Goal: Task Accomplishment & Management: Complete application form

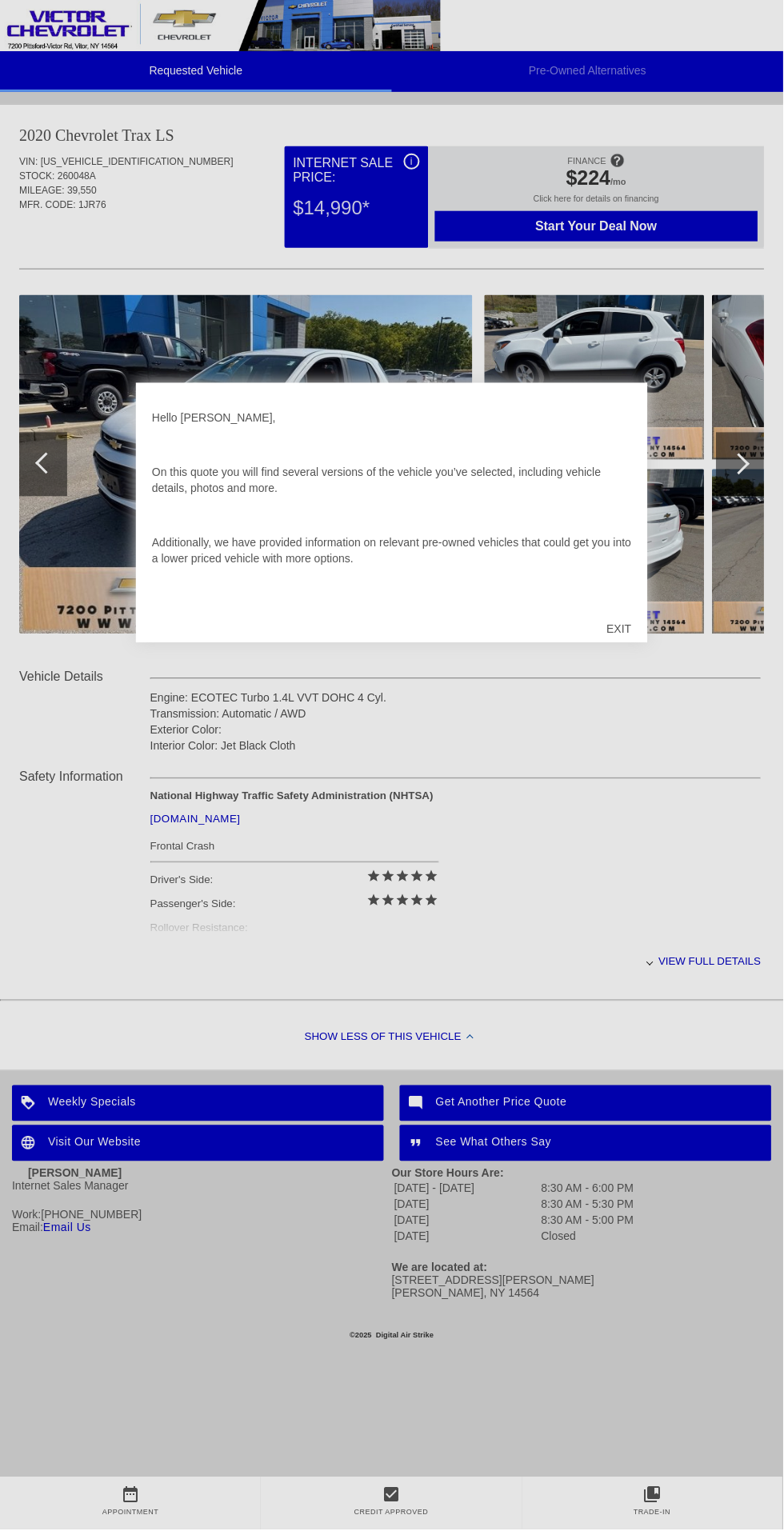
click at [614, 789] on div at bounding box center [392, 766] width 784 height 1531
click at [619, 231] on div at bounding box center [392, 766] width 784 height 1531
click at [611, 219] on div at bounding box center [392, 766] width 784 height 1531
click at [631, 221] on div at bounding box center [392, 766] width 784 height 1531
click at [420, 448] on div "Hello [PERSON_NAME], On this quote you will find several versions of the vehicl…" at bounding box center [392, 503] width 480 height 208
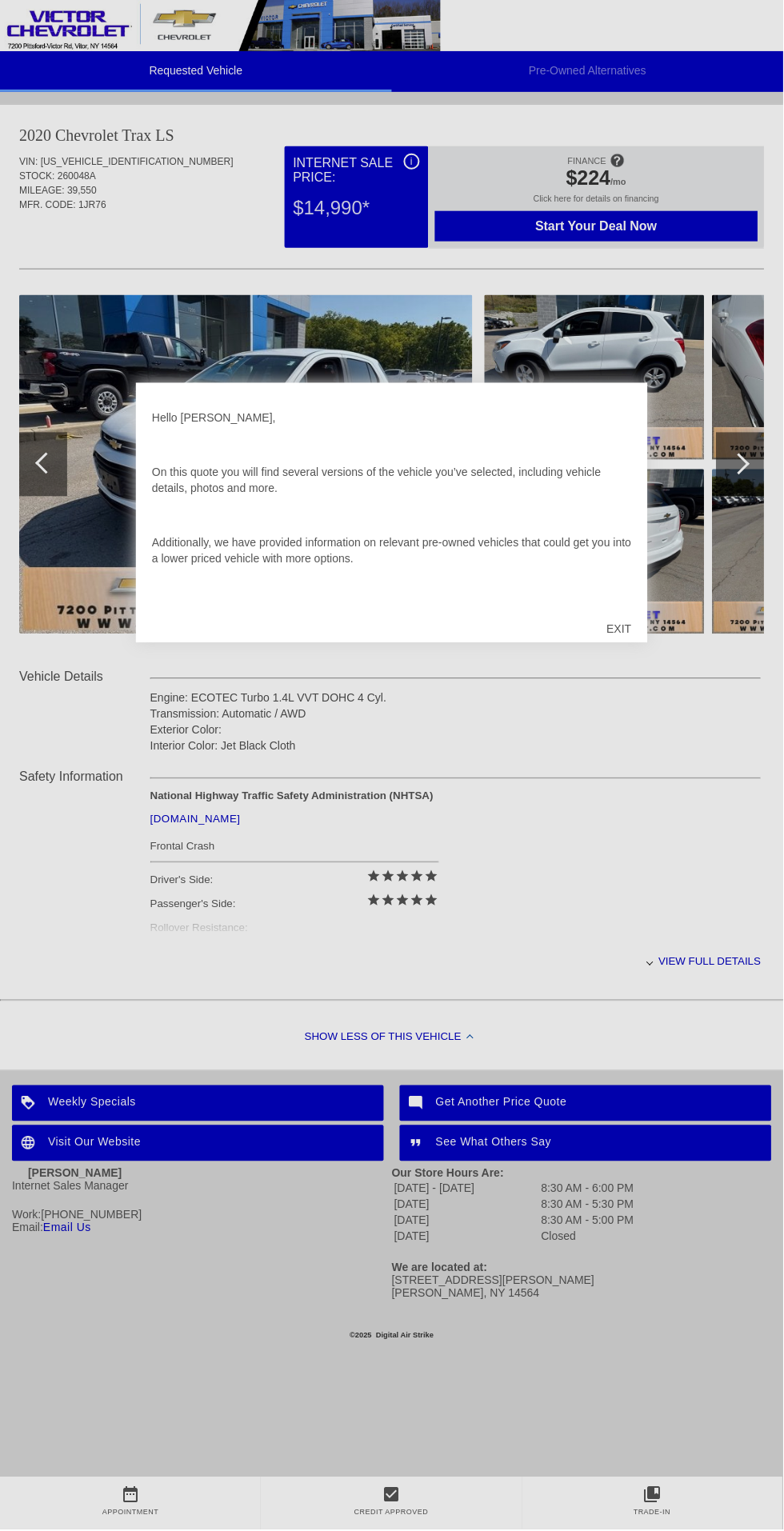
click at [465, 468] on div "Hello [PERSON_NAME], On this quote you will find several versions of the vehicl…" at bounding box center [392, 503] width 480 height 208
click at [603, 238] on div at bounding box center [392, 766] width 784 height 1531
click at [635, 438] on div "Hello [PERSON_NAME], On this quote you will find several versions of the vehicl…" at bounding box center [392, 514] width 512 height 260
click at [628, 624] on div "EXIT" at bounding box center [619, 629] width 56 height 48
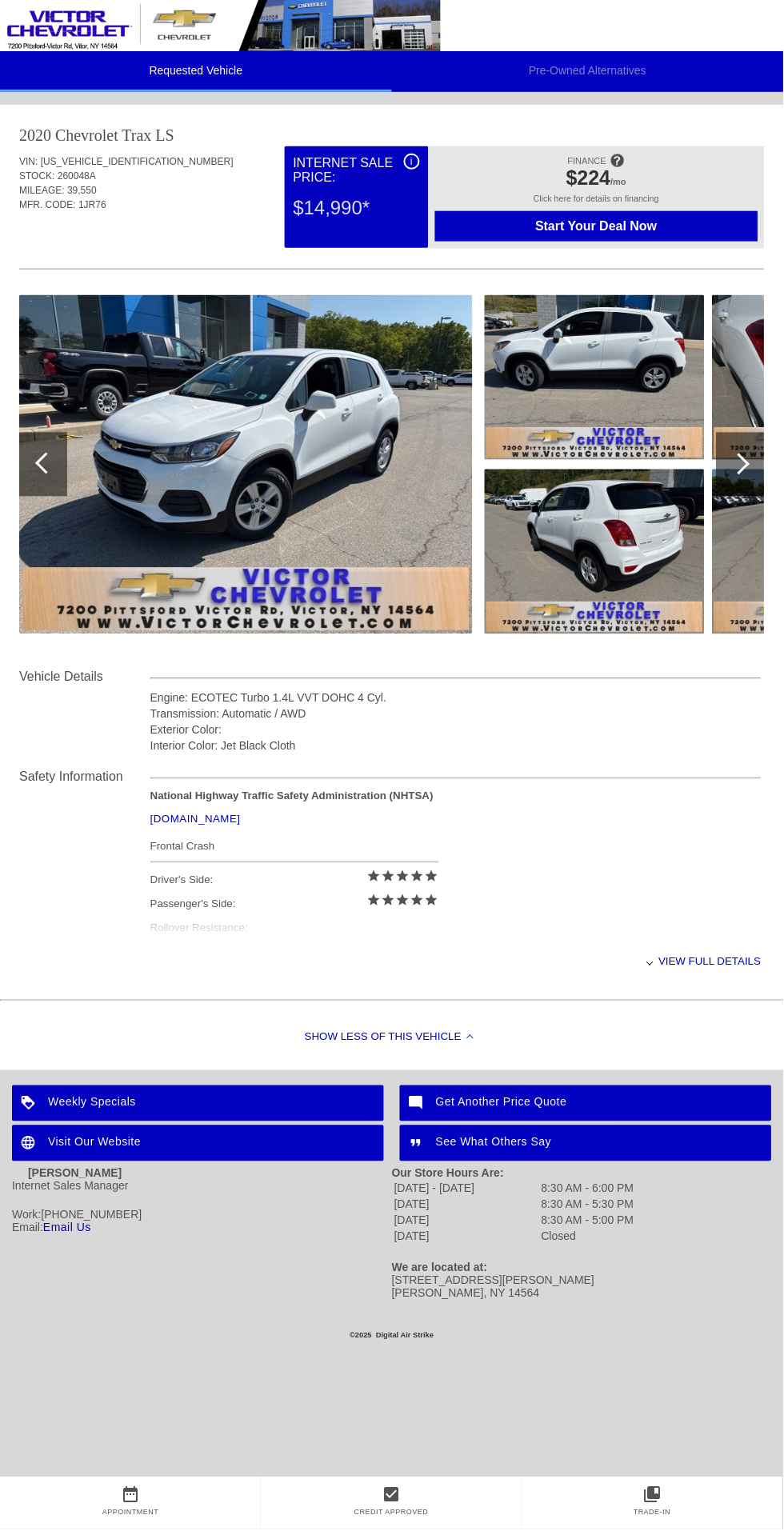
click at [419, 442] on img at bounding box center [246, 465] width 454 height 339
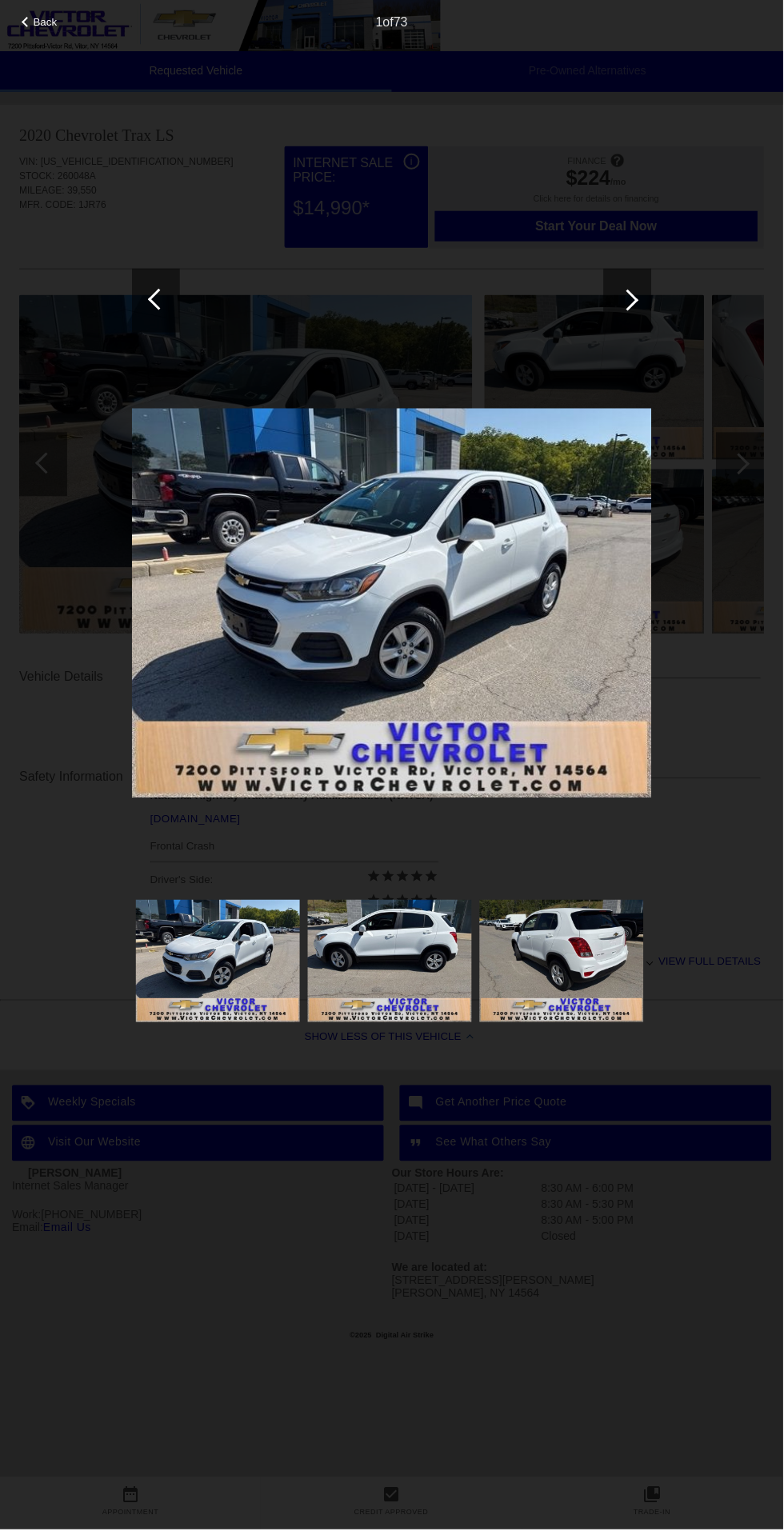
click at [633, 312] on div at bounding box center [627, 301] width 48 height 64
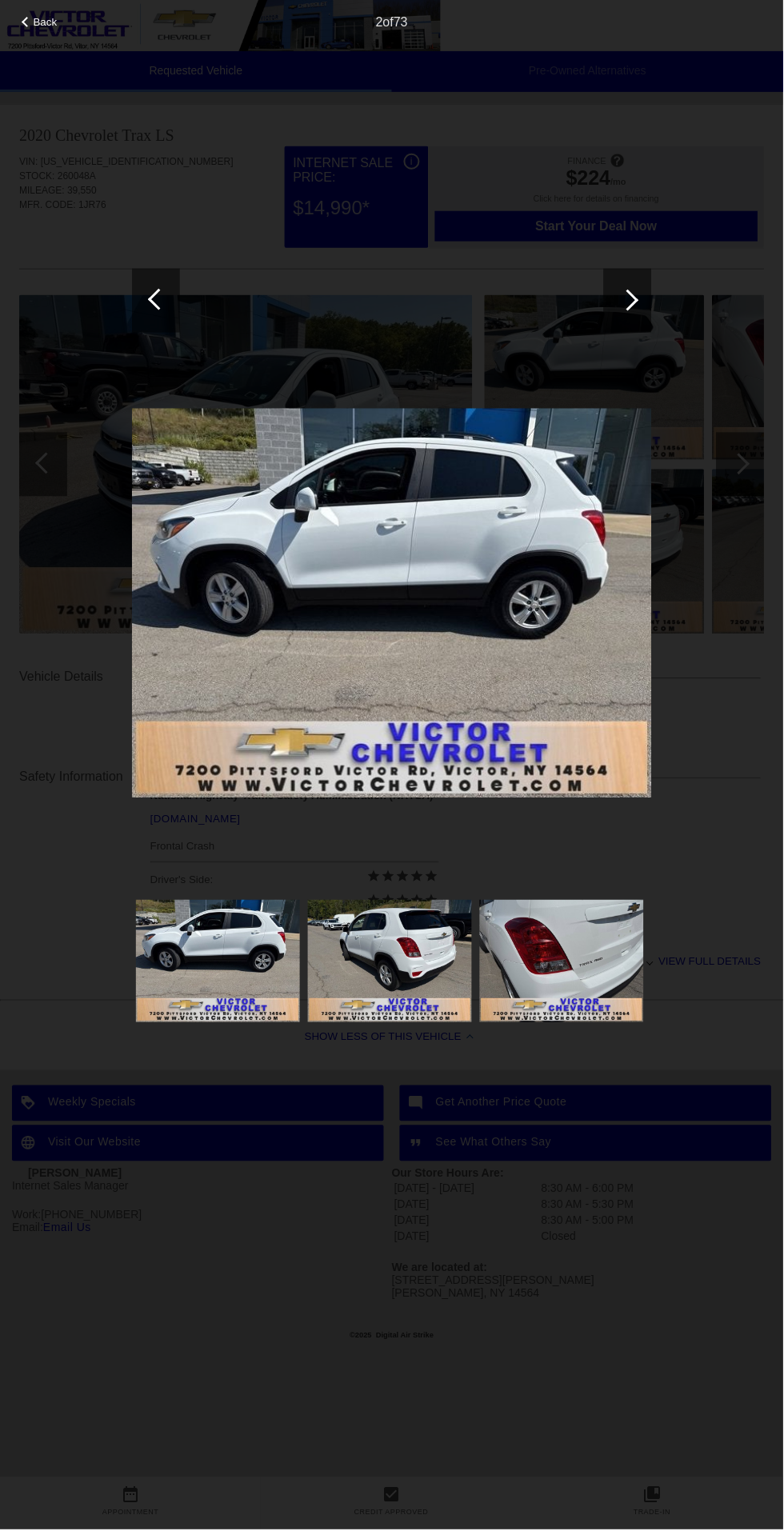
click at [627, 301] on div at bounding box center [627, 300] width 21 height 21
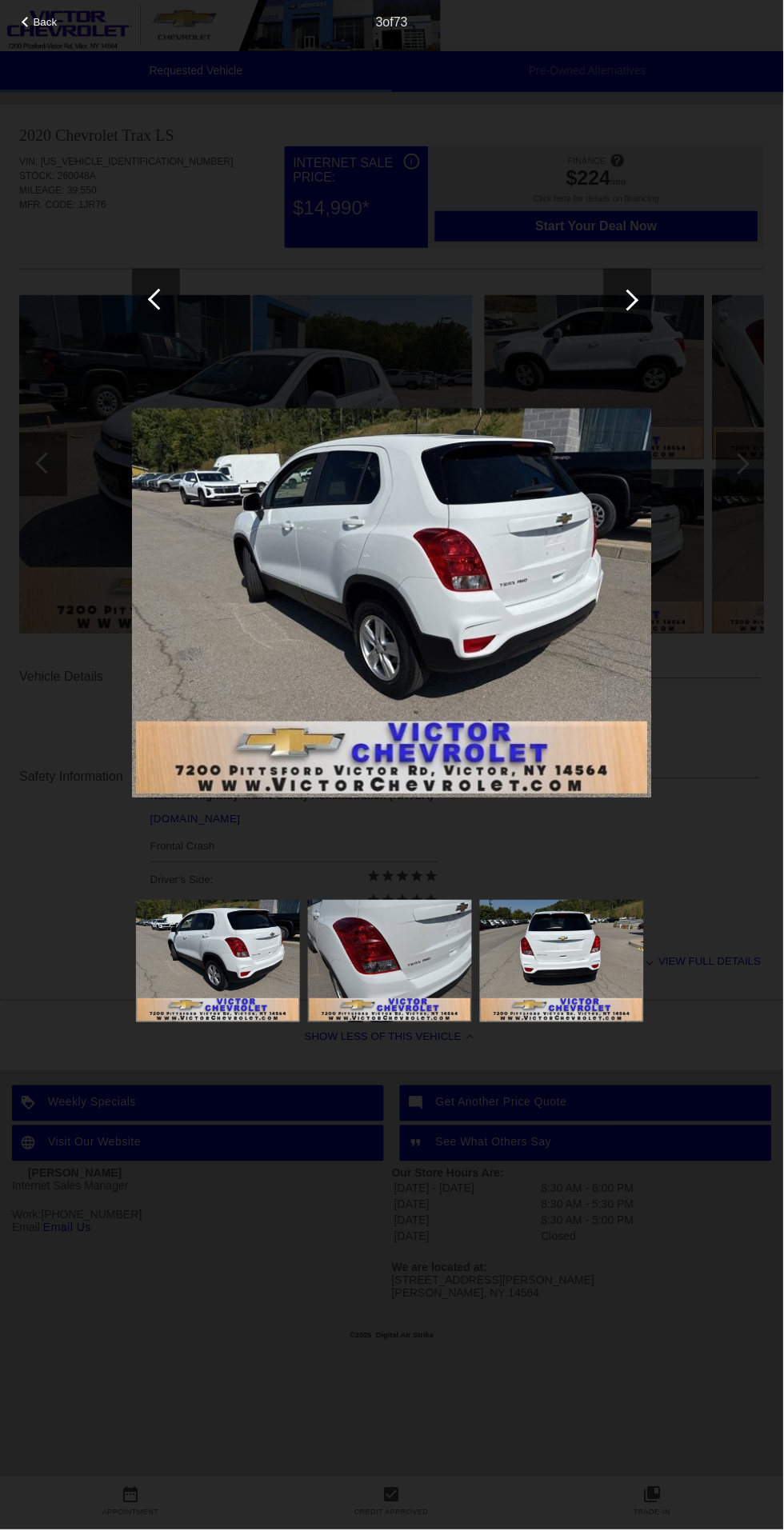
click at [611, 301] on div at bounding box center [627, 301] width 48 height 64
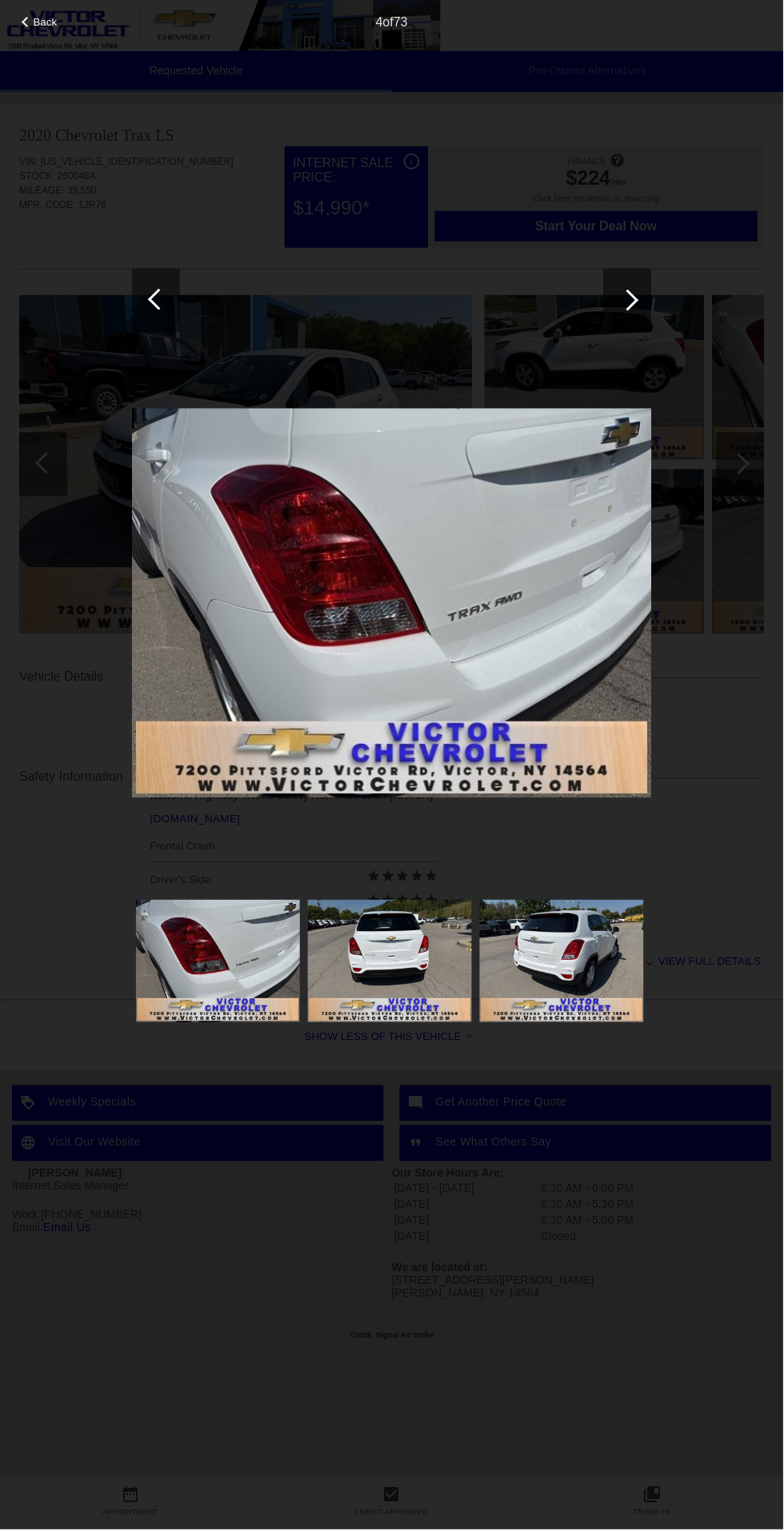
click at [619, 311] on div at bounding box center [627, 301] width 48 height 64
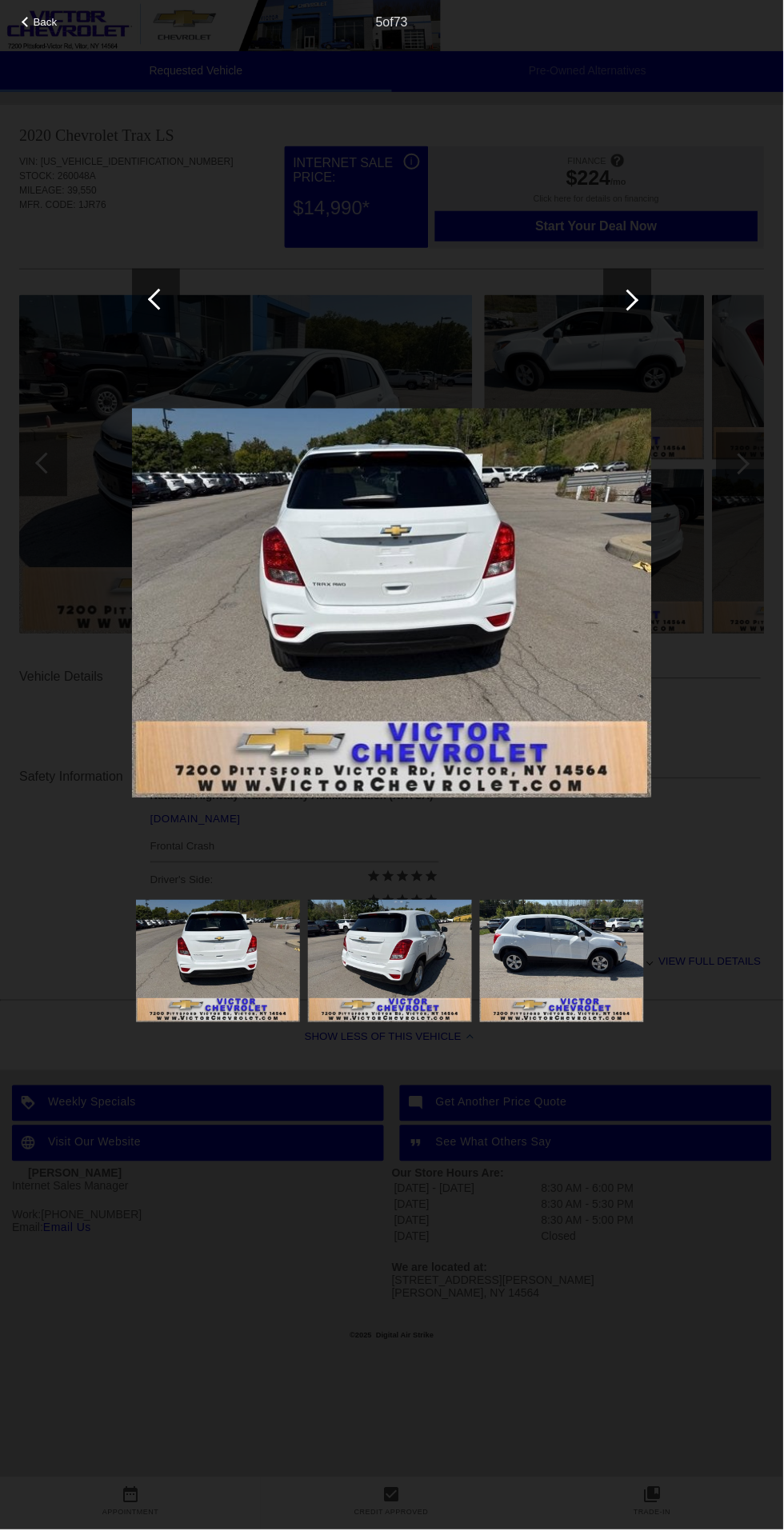
click at [619, 311] on div at bounding box center [627, 301] width 48 height 64
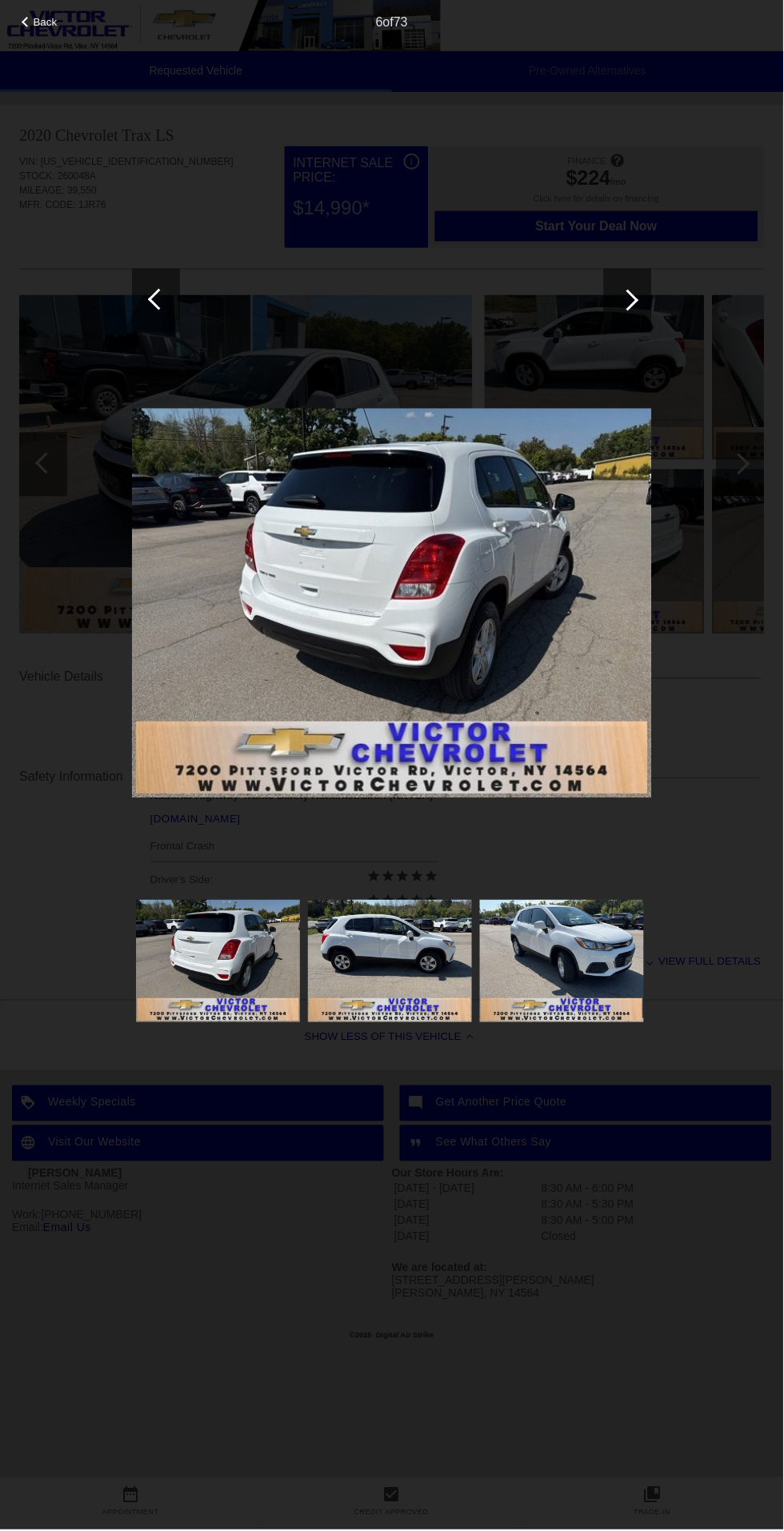
click at [611, 311] on div at bounding box center [627, 301] width 48 height 64
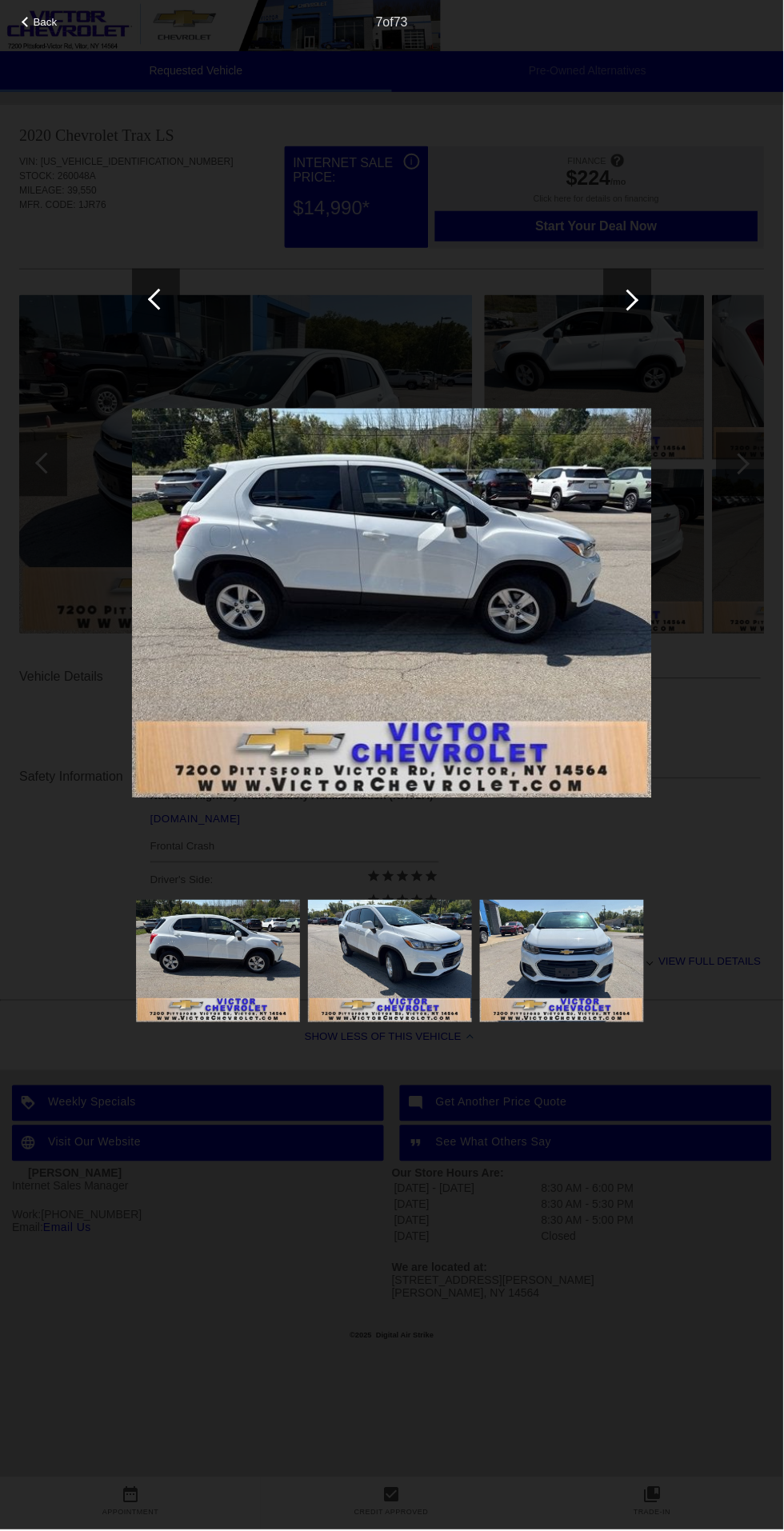
click at [613, 307] on div at bounding box center [627, 301] width 48 height 64
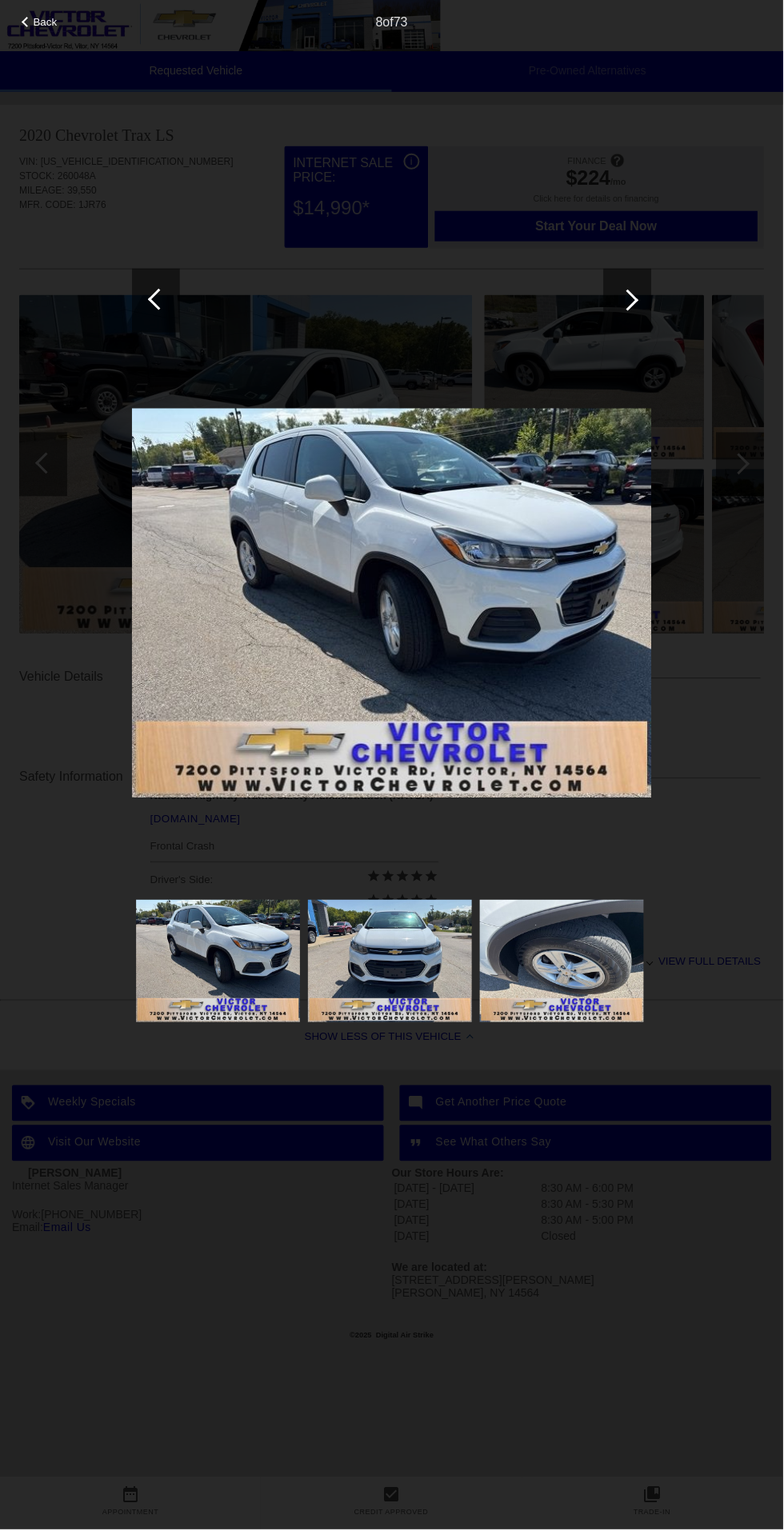
click at [591, 968] on img at bounding box center [562, 962] width 164 height 123
click at [591, 983] on img at bounding box center [562, 962] width 164 height 123
click at [567, 992] on img at bounding box center [562, 962] width 164 height 123
click at [584, 976] on img at bounding box center [562, 962] width 164 height 123
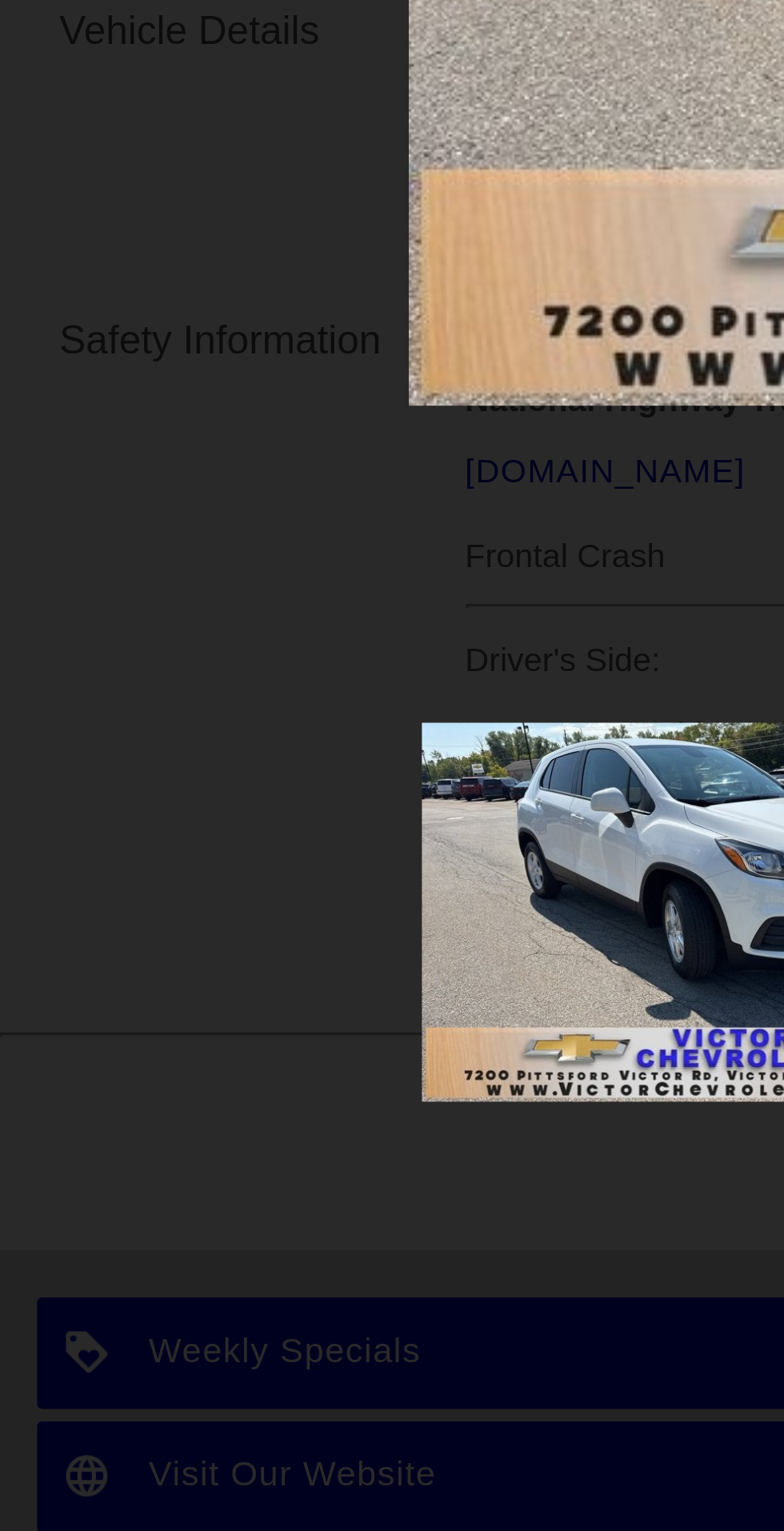
click at [186, 976] on img at bounding box center [218, 962] width 164 height 123
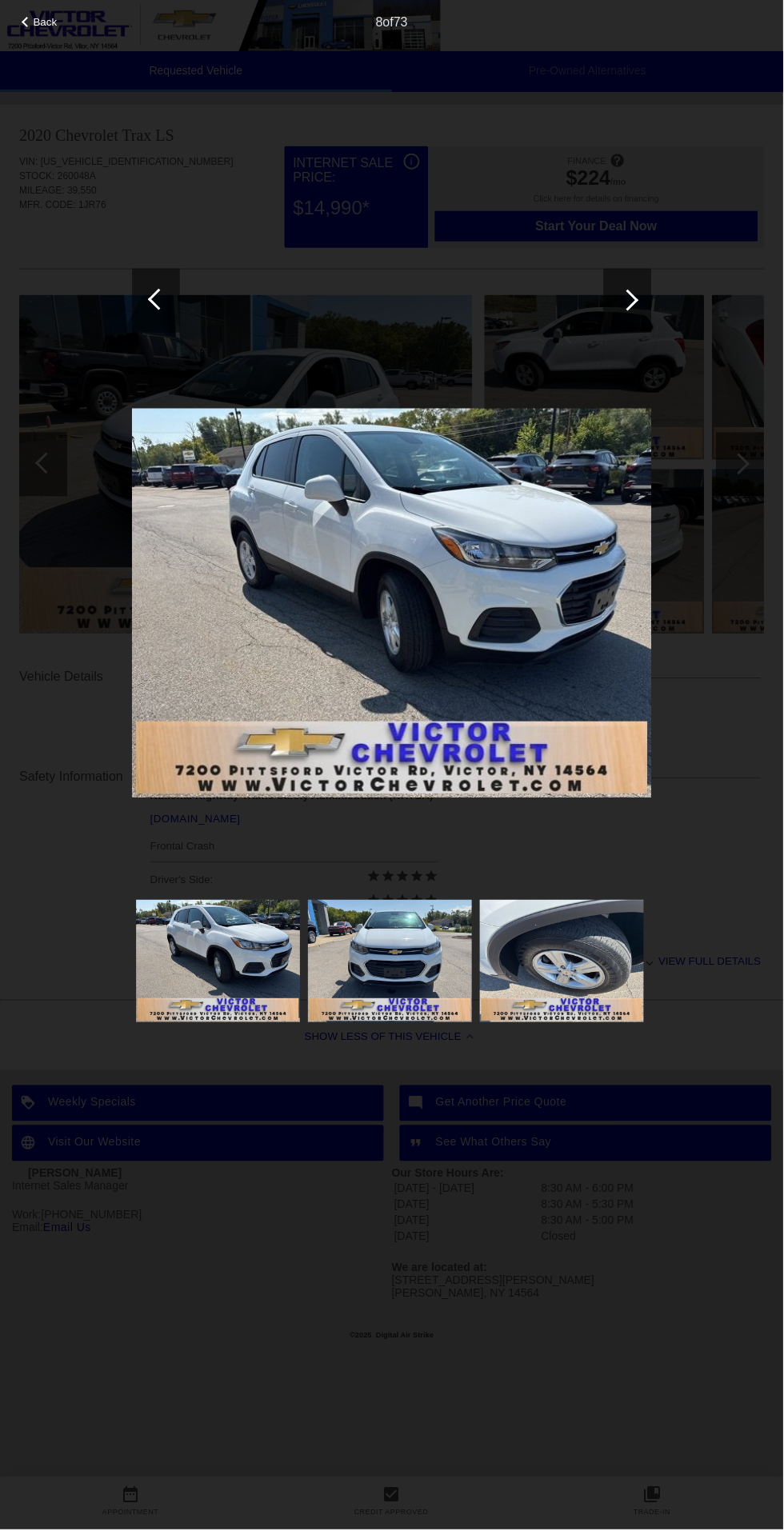
click at [29, 25] on div at bounding box center [27, 22] width 10 height 10
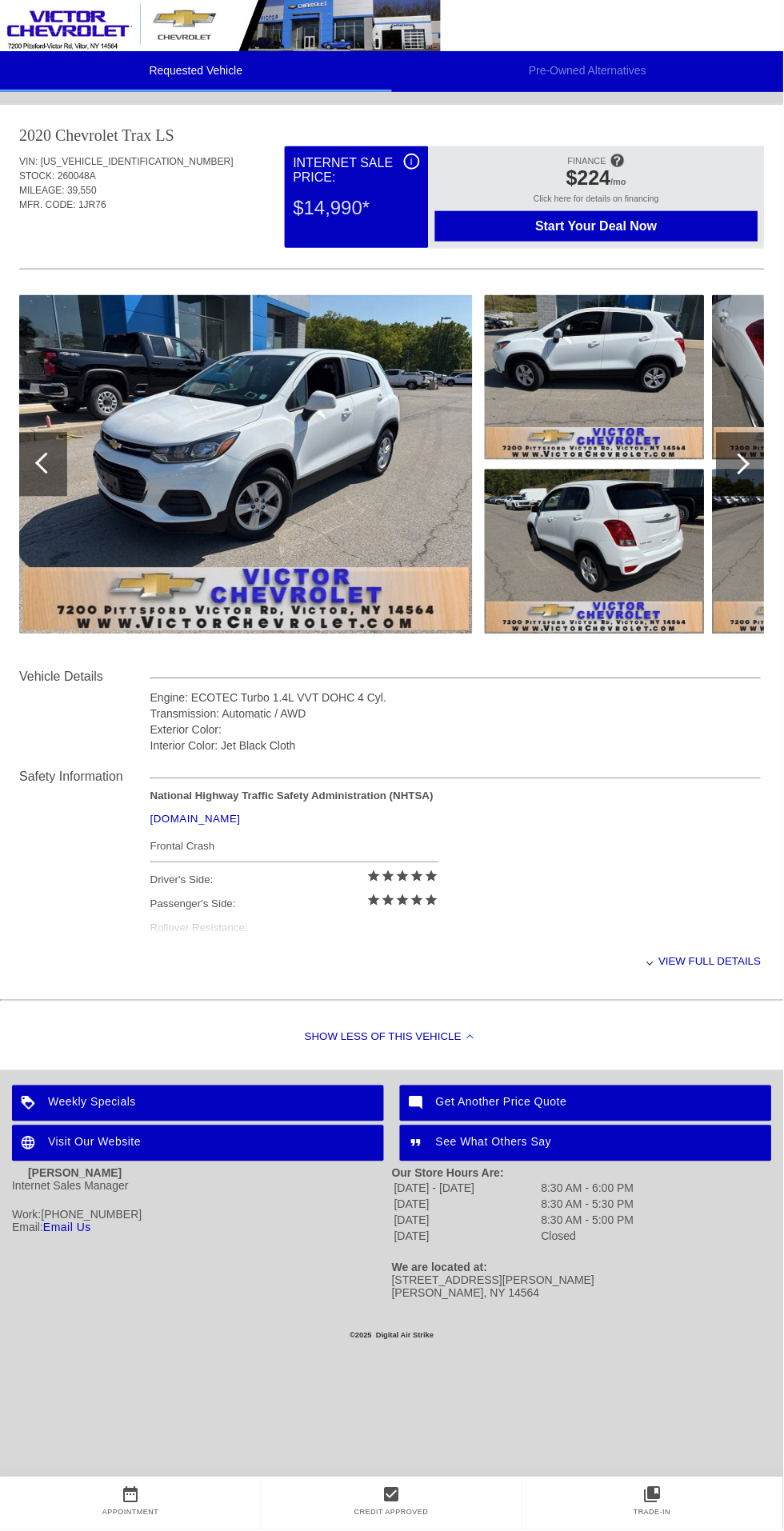
click at [633, 234] on span "Start Your Deal Now" at bounding box center [597, 226] width 291 height 15
